Goal: Information Seeking & Learning: Learn about a topic

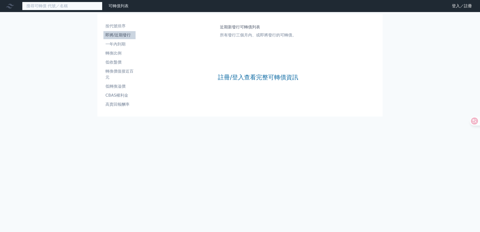
click at [97, 7] on input at bounding box center [62, 6] width 80 height 9
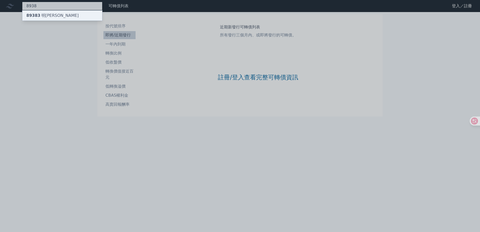
type input "8938"
click at [52, 14] on div "89383 明安三" at bounding box center [62, 16] width 80 height 10
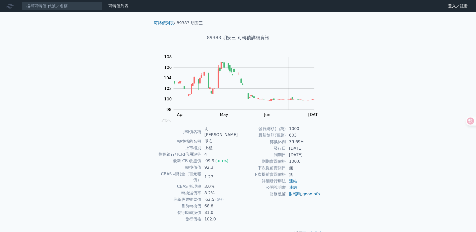
drag, startPoint x: 295, startPoint y: 154, endPoint x: 310, endPoint y: 154, distance: 15.1
click at [310, 154] on td "2025-07-20" at bounding box center [303, 155] width 34 height 7
drag, startPoint x: 310, startPoint y: 154, endPoint x: 386, endPoint y: 94, distance: 96.3
click at [386, 94] on div "可轉債列表 財務數據 可轉債列表 財務數據 登入／註冊 登入／註冊 可轉債列表 › 89383 明安三 89383 明安三 可轉債詳細資訊 Zoom Out …" at bounding box center [238, 122] width 476 height 244
drag, startPoint x: 206, startPoint y: 162, endPoint x: 219, endPoint y: 166, distance: 13.7
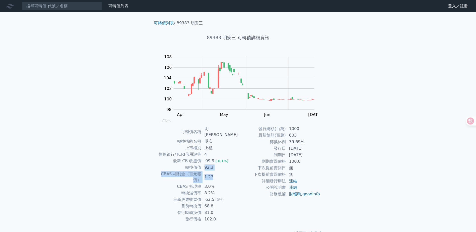
click at [219, 166] on tbody "可轉債名稱 明安三 轉換標的名稱 明安 上市櫃別 上櫃 擔保銀行/TCRI信用評等 4 最新 CB 收盤價 99.9 (-0.1%) 轉換價值 92.3 CB…" at bounding box center [197, 173] width 82 height 97
click at [315, 164] on td "100.0" at bounding box center [303, 161] width 34 height 7
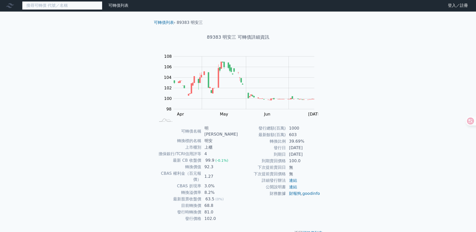
click at [37, 6] on input at bounding box center [62, 5] width 80 height 9
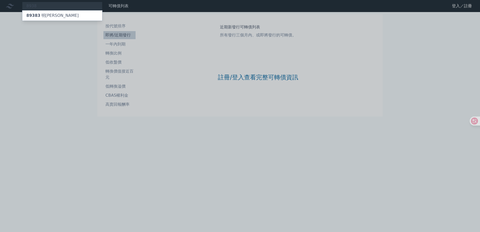
click at [81, 72] on div at bounding box center [240, 116] width 480 height 232
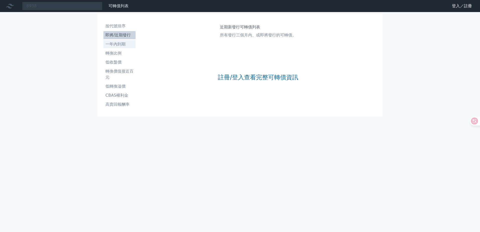
click at [119, 44] on li "一年內到期" at bounding box center [119, 44] width 32 height 6
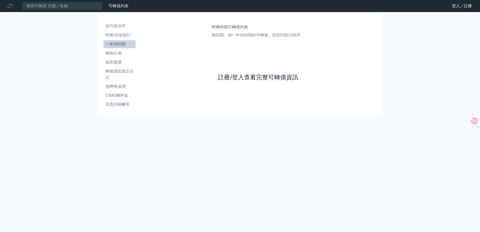
click at [242, 78] on link "註冊/登入查看完整可轉債資訊" at bounding box center [258, 77] width 80 height 8
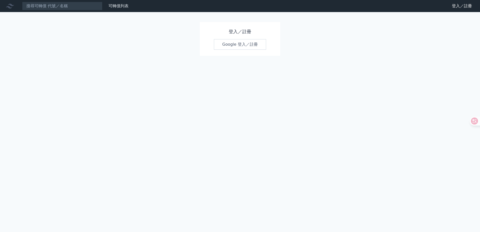
click at [246, 45] on link "Google 登入／註冊" at bounding box center [240, 44] width 52 height 11
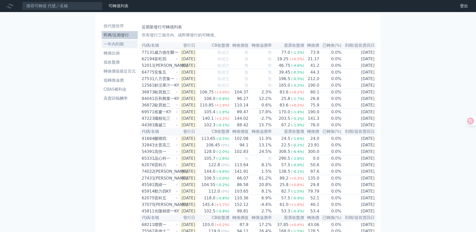
click at [110, 47] on li "一年內到期" at bounding box center [120, 44] width 36 height 6
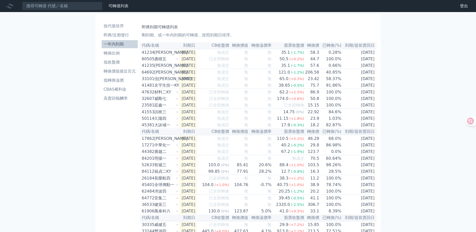
click at [331, 45] on th "已轉換(%)" at bounding box center [330, 45] width 22 height 7
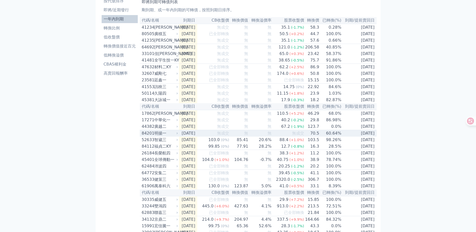
click at [328, 137] on td "60.64%" at bounding box center [330, 133] width 22 height 7
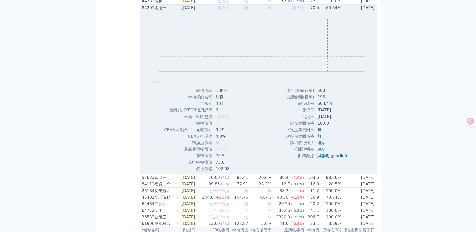
scroll to position [176, 0]
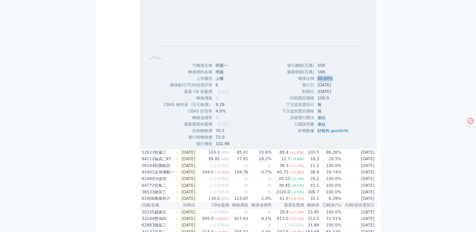
drag, startPoint x: 316, startPoint y: 89, endPoint x: 334, endPoint y: 90, distance: 18.6
click at [334, 82] on td "60.64%" at bounding box center [333, 78] width 38 height 7
click at [232, 141] on td "75.0" at bounding box center [223, 137] width 21 height 7
drag, startPoint x: 202, startPoint y: 140, endPoint x: 226, endPoint y: 145, distance: 25.0
click at [226, 145] on tbody "可轉債名稱 明揚一 轉換標的名稱 明揚 上市櫃別 上櫃 擔保銀行/TCRI信用評等 6 最新 CB 收盤價 無成交 無 9.29" at bounding box center [199, 104] width 70 height 85
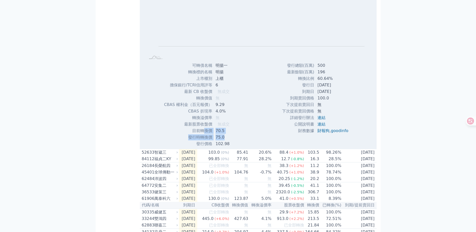
click at [227, 141] on td "75.0" at bounding box center [223, 137] width 21 height 7
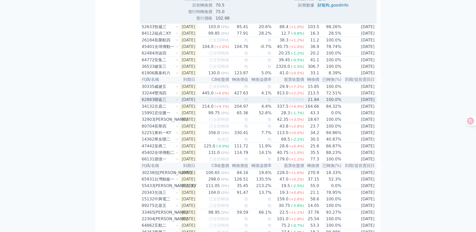
scroll to position [326, 0]
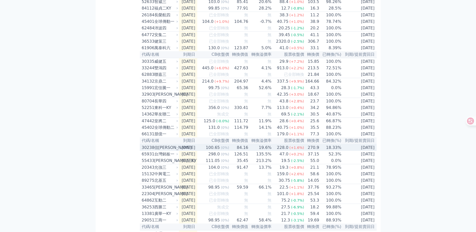
click at [290, 151] on div "228.0" at bounding box center [283, 148] width 14 height 6
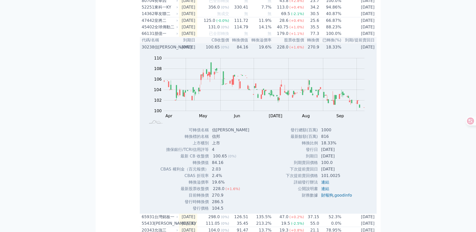
scroll to position [452, 0]
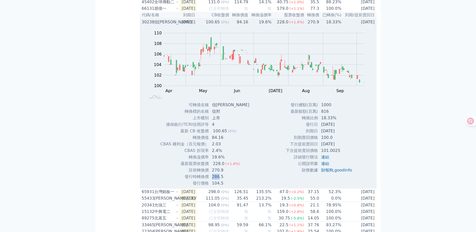
drag, startPoint x: 210, startPoint y: 198, endPoint x: 219, endPoint y: 197, distance: 8.6
click at [219, 180] on td "286.5" at bounding box center [231, 176] width 44 height 7
drag, startPoint x: 214, startPoint y: 152, endPoint x: 223, endPoint y: 164, distance: 15.5
click at [223, 164] on tbody "可轉債名稱 信邦八 轉換標的名稱 信邦 上市櫃別 上市 擔保銀行/TCRI信用評等 4 最新 CB 收盤價 100.65 (0%) 84.16" at bounding box center [206, 144] width 93 height 85
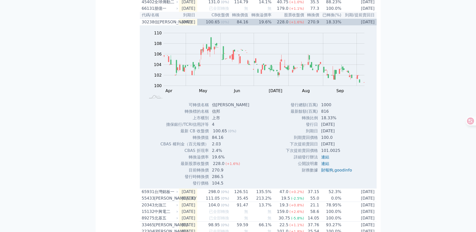
drag, startPoint x: 223, startPoint y: 164, endPoint x: 249, endPoint y: 184, distance: 32.5
click at [249, 184] on div "Zoom Out 104 96 98 100 102 104 106 108 110 112 L Apr May Jun [DATE] Aug Sep Oct…" at bounding box center [258, 105] width 237 height 161
drag, startPoint x: 211, startPoint y: 192, endPoint x: 222, endPoint y: 193, distance: 11.1
click at [222, 173] on td "270.9" at bounding box center [231, 170] width 44 height 7
drag, startPoint x: 222, startPoint y: 193, endPoint x: 217, endPoint y: 198, distance: 6.9
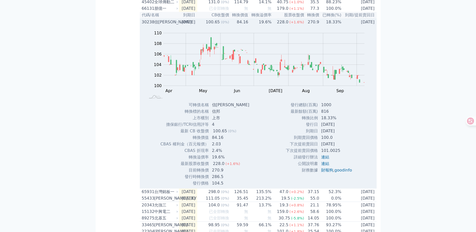
click at [217, 180] on td "286.5" at bounding box center [231, 176] width 44 height 7
drag, startPoint x: 211, startPoint y: 198, endPoint x: 222, endPoint y: 197, distance: 11.3
click at [222, 180] on td "286.5" at bounding box center [231, 176] width 44 height 7
drag, startPoint x: 222, startPoint y: 197, endPoint x: 253, endPoint y: 196, distance: 31.4
click at [253, 186] on div "Zoom Out 104 96 98 100 102 104 106 108 110 112 L Apr May Jun [DATE] Aug Sep Oct…" at bounding box center [258, 105] width 237 height 161
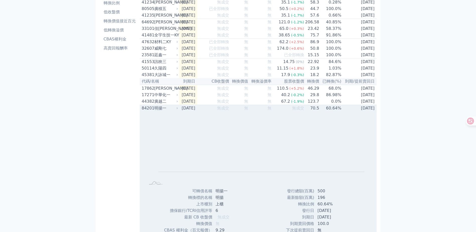
scroll to position [0, 0]
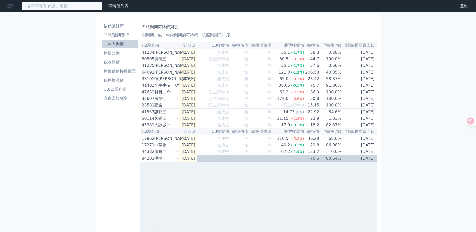
click at [41, 6] on input at bounding box center [62, 6] width 80 height 9
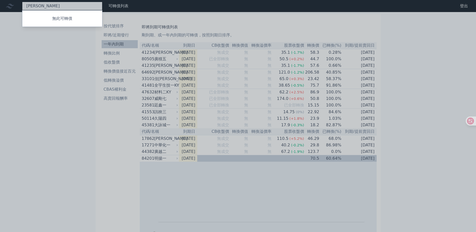
type input "[PERSON_NAME]"
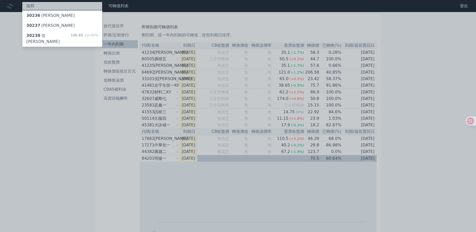
type input "信"
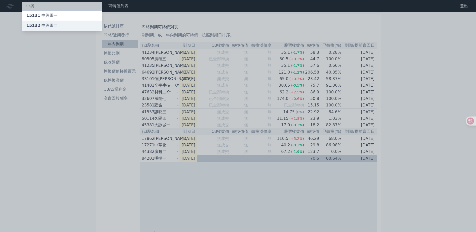
type input "中興"
click at [27, 24] on span "15132" at bounding box center [33, 25] width 14 height 5
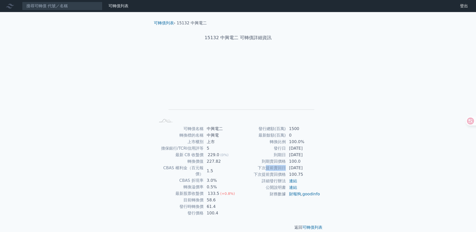
drag, startPoint x: 265, startPoint y: 168, endPoint x: 285, endPoint y: 167, distance: 19.9
click at [285, 167] on td "下次提前賣回日" at bounding box center [262, 168] width 48 height 7
drag, startPoint x: 285, startPoint y: 167, endPoint x: 257, endPoint y: 153, distance: 31.2
click at [257, 153] on td "到期日" at bounding box center [262, 155] width 48 height 7
click at [35, 7] on input at bounding box center [62, 6] width 80 height 9
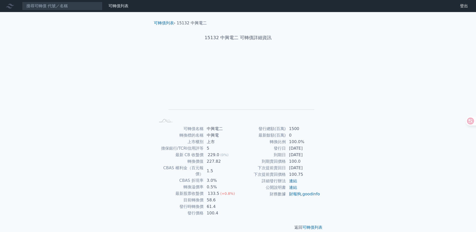
click at [7, 6] on icon at bounding box center [10, 6] width 8 height 8
click at [157, 22] on link "可轉債列表" at bounding box center [164, 23] width 20 height 5
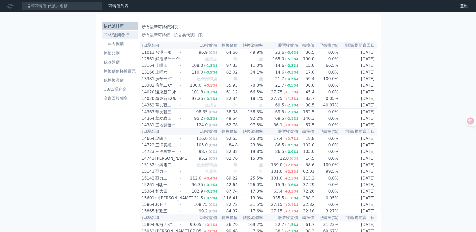
click at [122, 34] on li "即將/近期發行" at bounding box center [120, 35] width 36 height 6
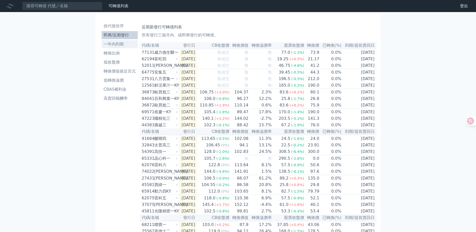
click at [124, 47] on link "一年內到期" at bounding box center [120, 44] width 36 height 8
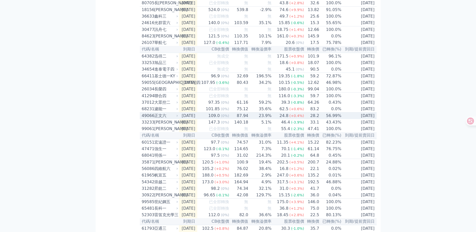
scroll to position [452, 0]
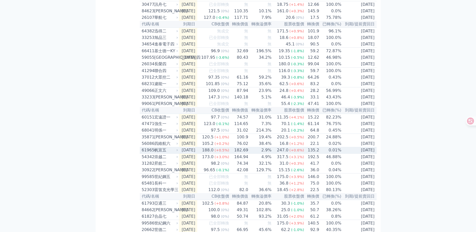
click at [161, 153] on div "帆宣五" at bounding box center [165, 150] width 23 height 6
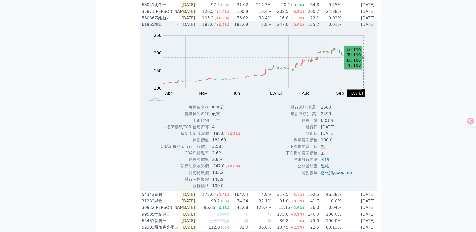
scroll to position [602, 0]
